Goal: Browse casually

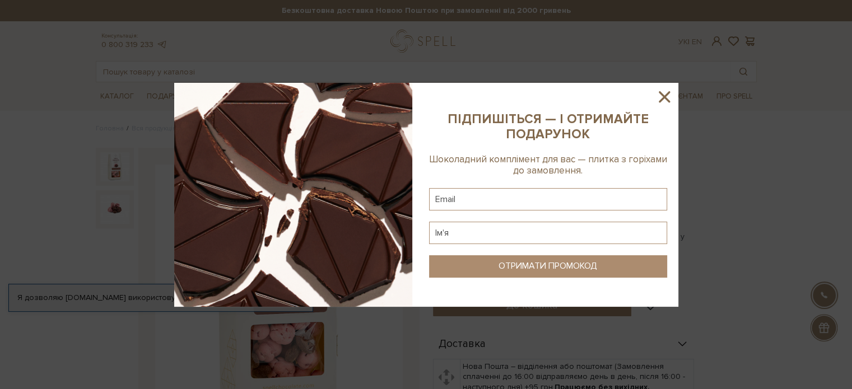
click at [663, 99] on icon at bounding box center [664, 96] width 11 height 11
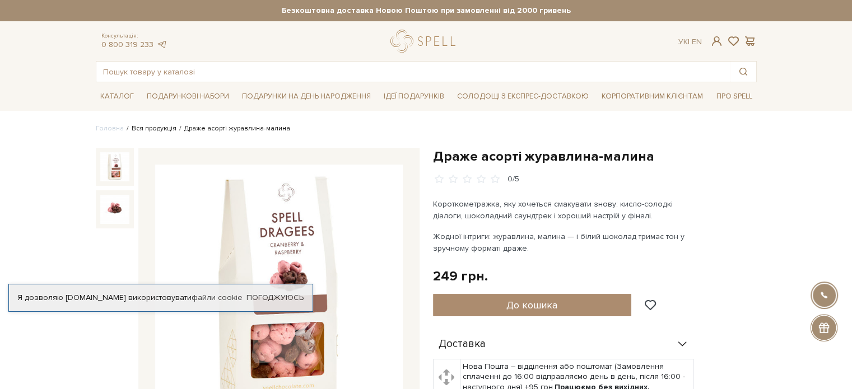
click at [151, 130] on link "Вся продукція" at bounding box center [154, 128] width 45 height 8
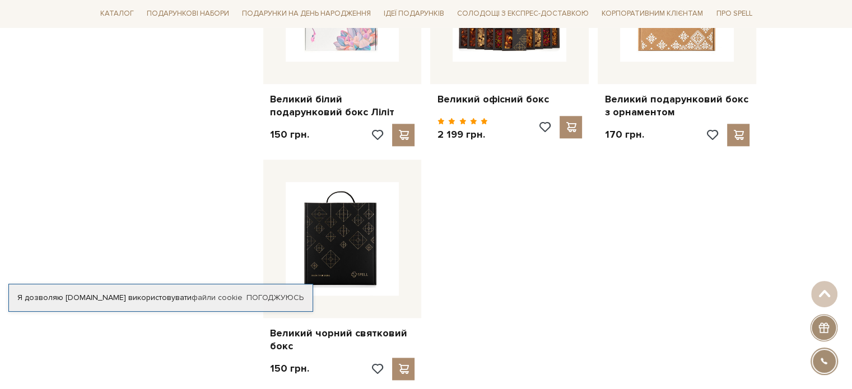
scroll to position [1400, 0]
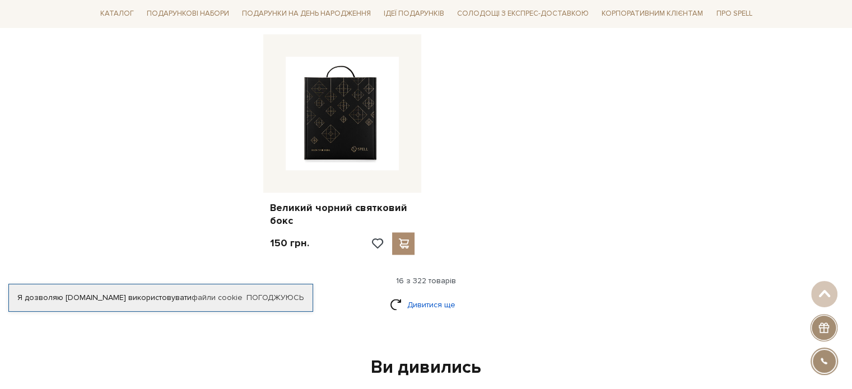
click at [446, 295] on link "Дивитися ще" at bounding box center [426, 305] width 73 height 20
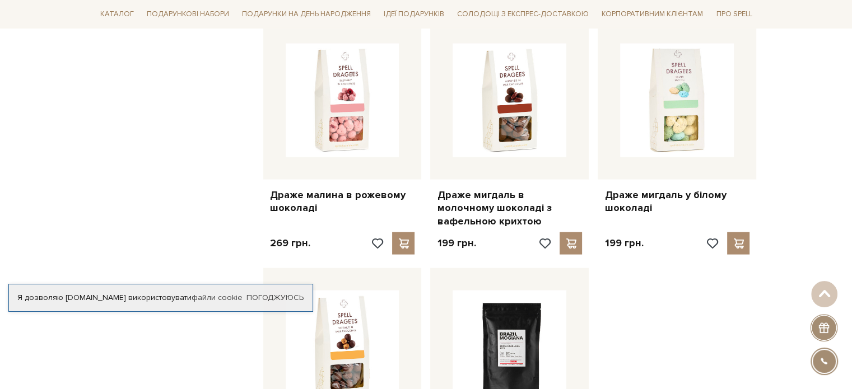
scroll to position [2352, 0]
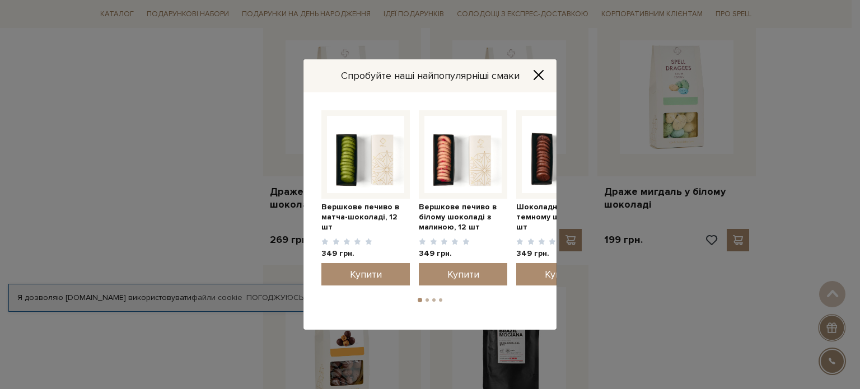
click at [534, 78] on icon "Close" at bounding box center [538, 74] width 11 height 11
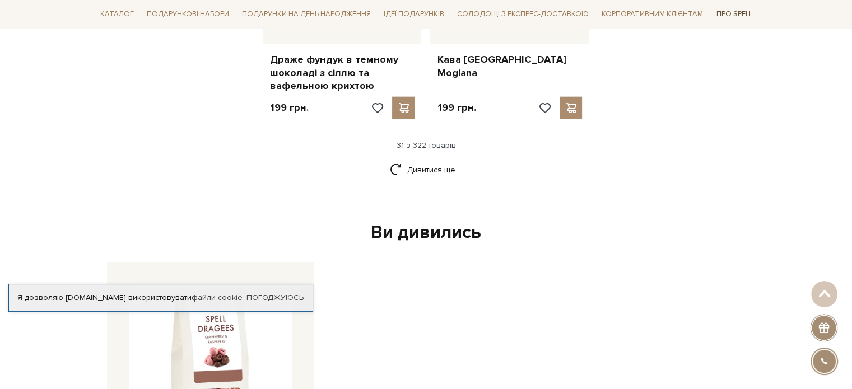
scroll to position [2744, 0]
